Goal: Check status

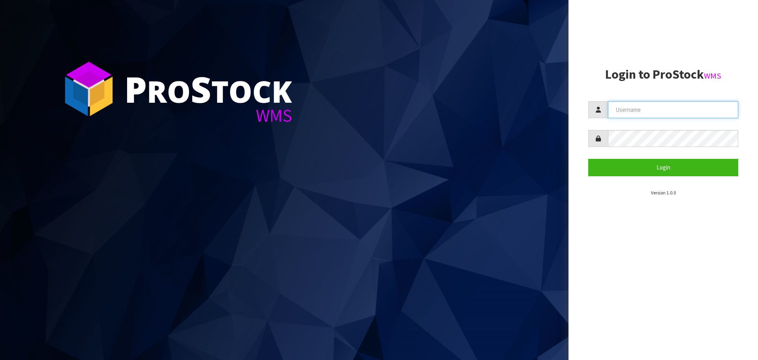
drag, startPoint x: 610, startPoint y: 107, endPoint x: 623, endPoint y: 113, distance: 15.0
click at [610, 107] on input "text" at bounding box center [673, 109] width 130 height 17
type input "[PERSON_NAME][EMAIL_ADDRESS][DOMAIN_NAME]"
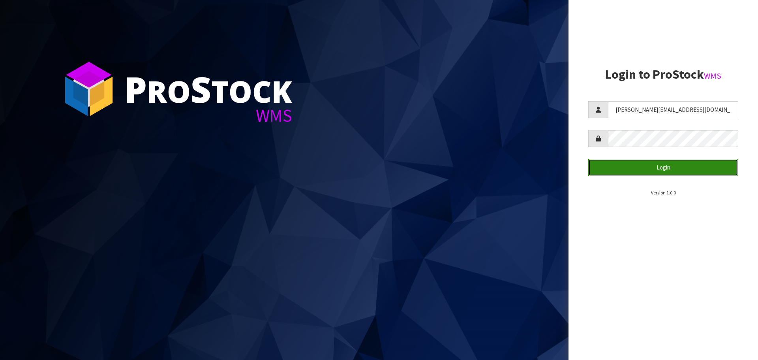
click at [647, 164] on button "Login" at bounding box center [664, 167] width 150 height 17
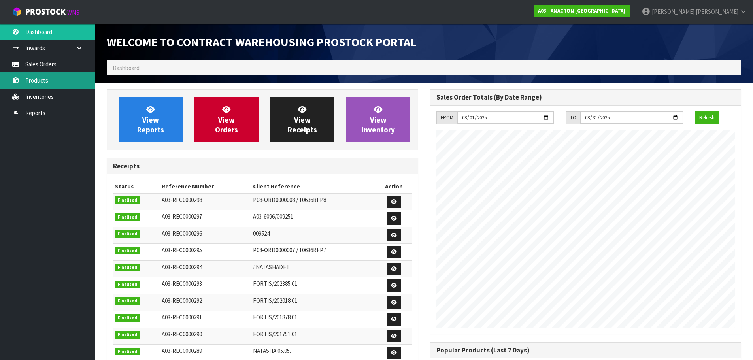
scroll to position [361, 323]
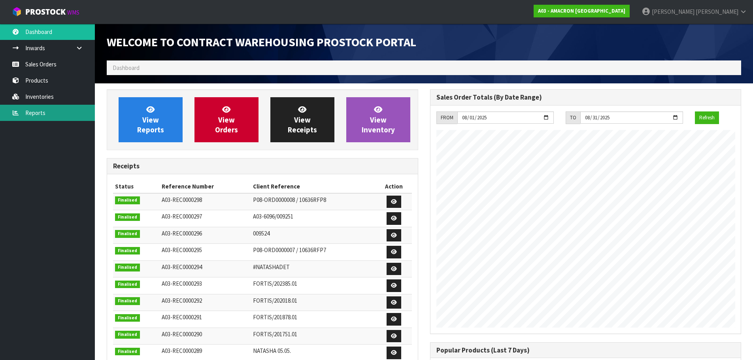
click at [42, 105] on link "Reports" at bounding box center [47, 113] width 95 height 16
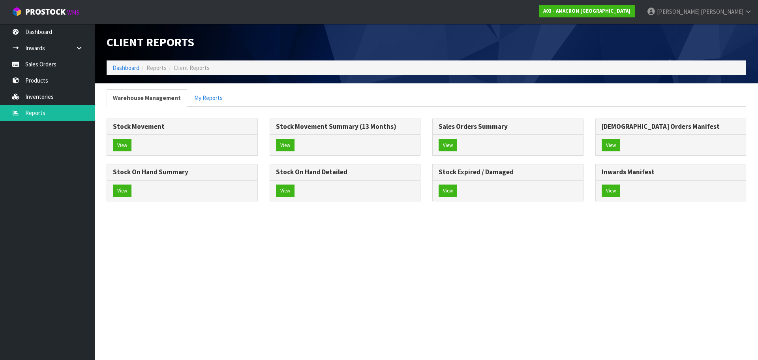
click at [272, 190] on div "View" at bounding box center [345, 190] width 151 height 21
click at [276, 190] on button "View" at bounding box center [285, 190] width 19 height 13
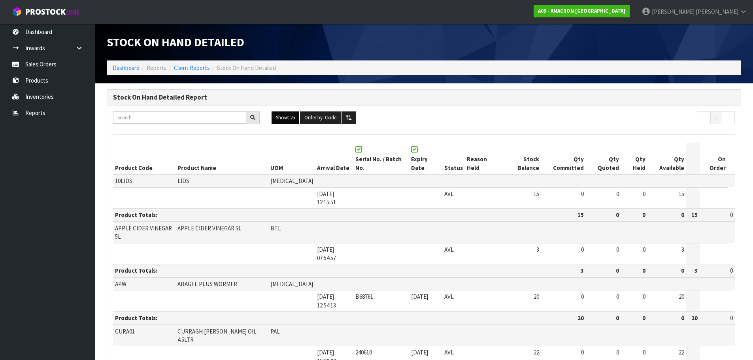
click at [277, 121] on button "Show: 25" at bounding box center [285, 117] width 28 height 13
click at [296, 187] on link "ALL" at bounding box center [303, 186] width 62 height 11
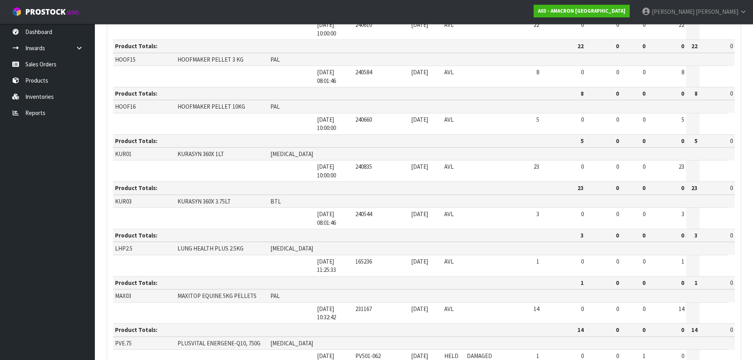
scroll to position [435, 0]
